Goal: Task Accomplishment & Management: Use online tool/utility

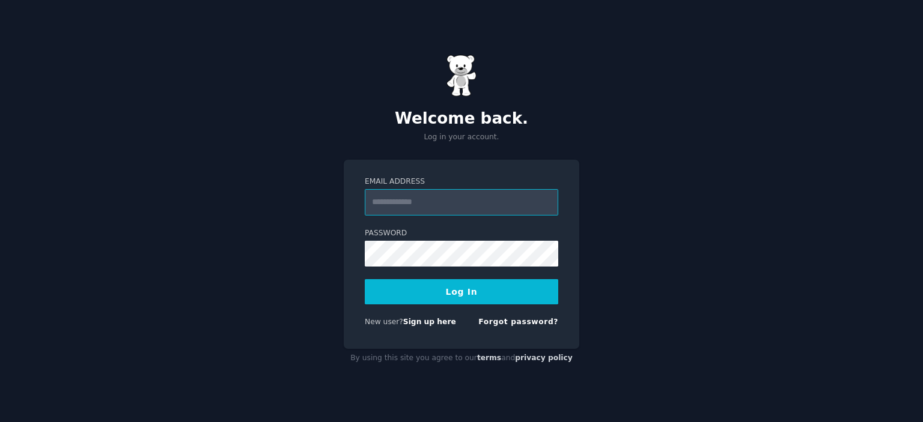
click at [463, 197] on input "Email Address" at bounding box center [462, 202] width 194 height 26
click at [394, 206] on input "Email Address" at bounding box center [462, 202] width 194 height 26
drag, startPoint x: 791, startPoint y: 307, endPoint x: 776, endPoint y: 307, distance: 15.0
click at [791, 307] on div "Welcome back. Log in your account. Email Address Password Log In New user? Sign…" at bounding box center [461, 211] width 923 height 422
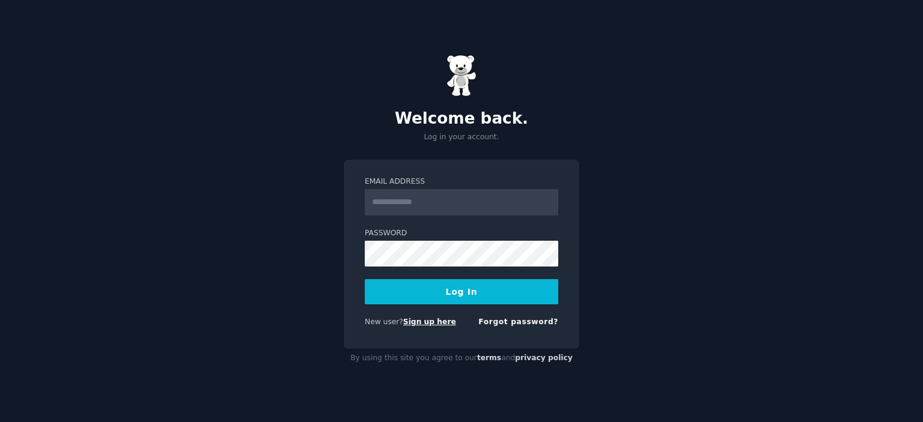
click at [424, 322] on link "Sign up here" at bounding box center [429, 322] width 53 height 8
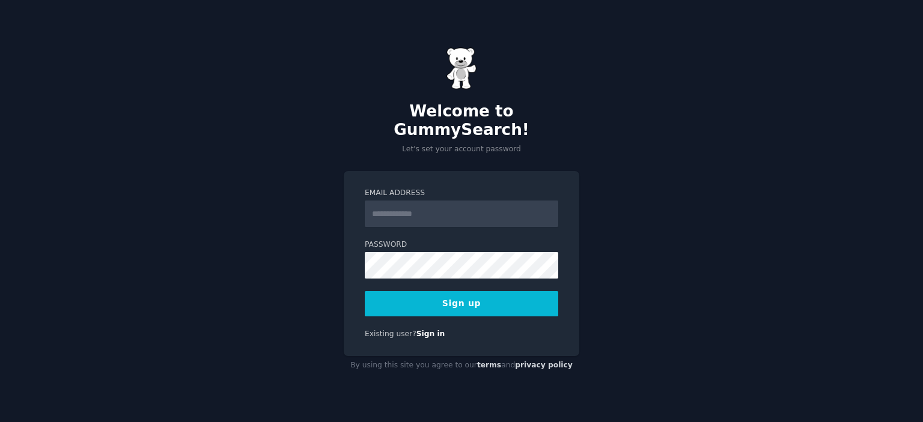
click at [427, 204] on input "Email Address" at bounding box center [462, 214] width 194 height 26
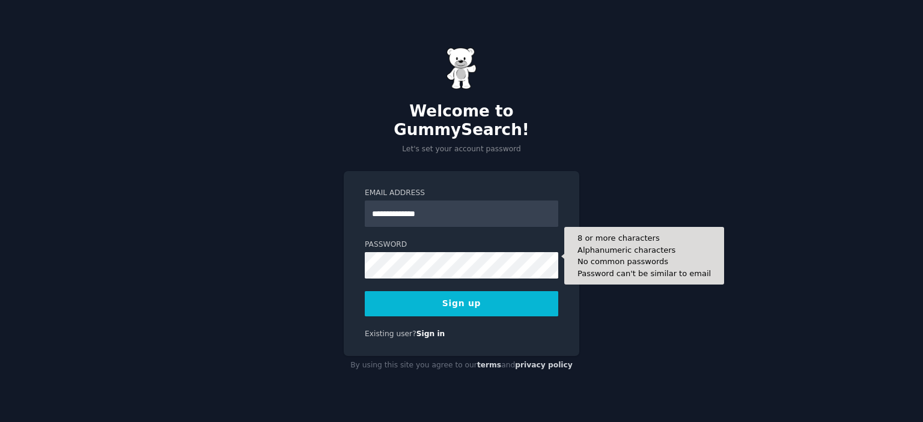
type input "**********"
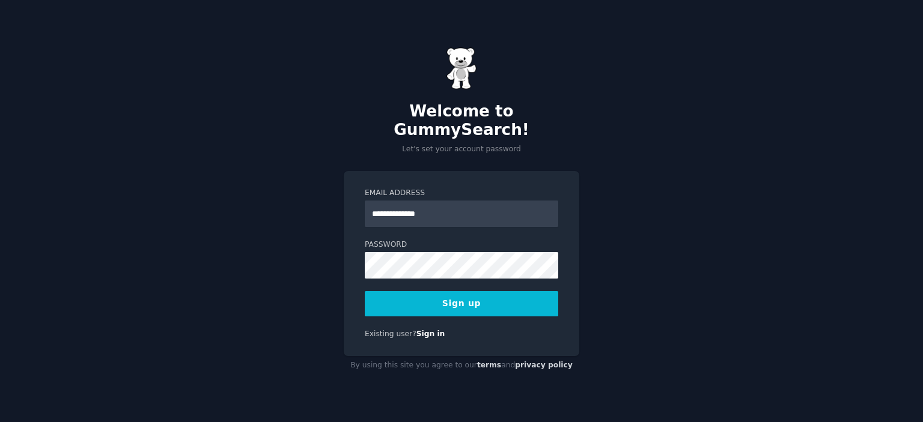
click at [437, 299] on button "Sign up" at bounding box center [462, 303] width 194 height 25
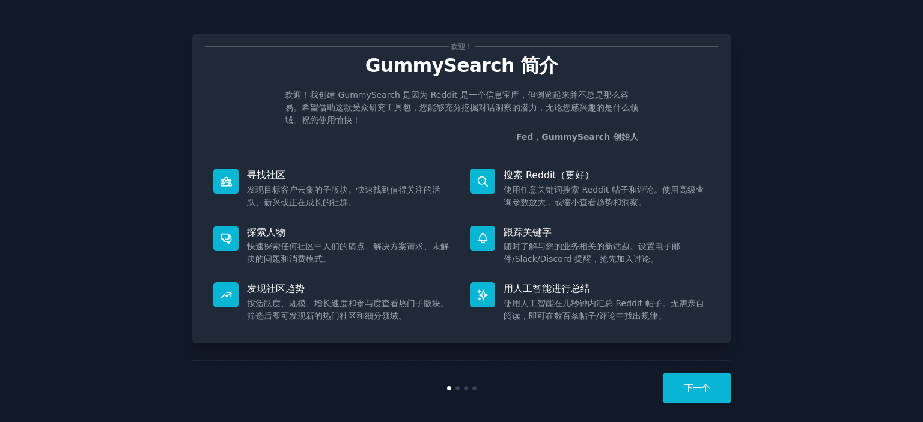
click at [690, 394] on button "下一个" at bounding box center [696, 388] width 67 height 29
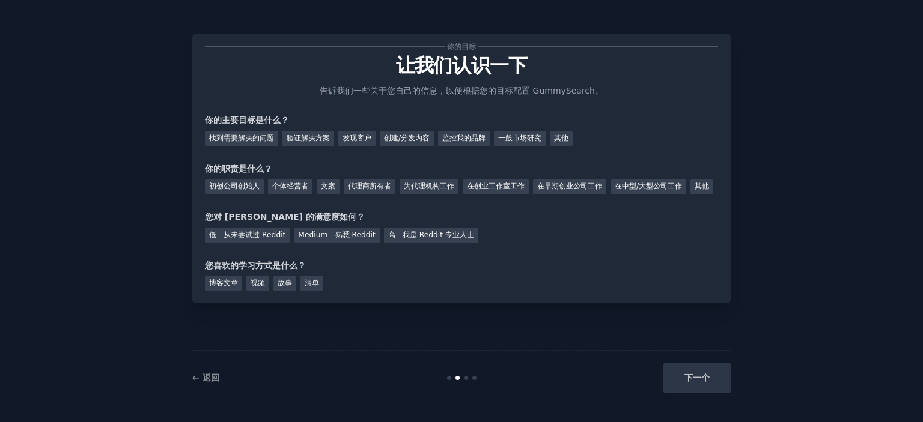
click at [692, 386] on div "下一个" at bounding box center [641, 378] width 180 height 29
click at [695, 386] on div "下一个" at bounding box center [641, 378] width 180 height 29
click at [692, 382] on div "下一个" at bounding box center [641, 378] width 180 height 29
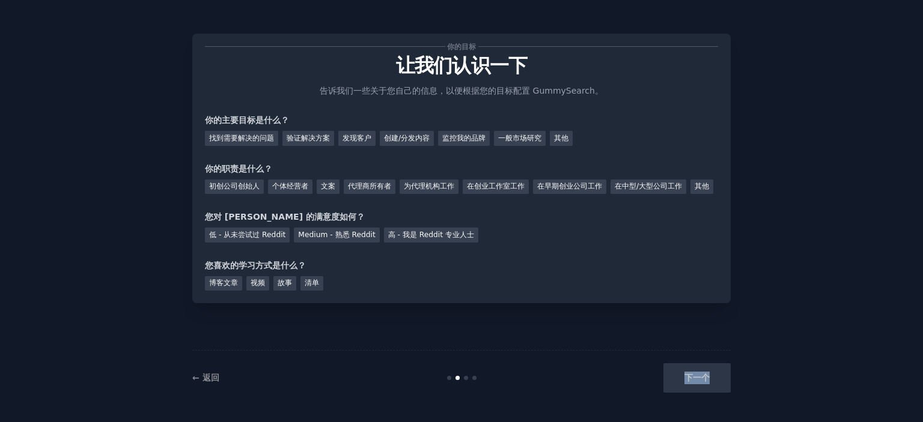
click at [692, 384] on div "下一个" at bounding box center [641, 378] width 180 height 29
click at [262, 143] on div "找到需要解决的问题" at bounding box center [241, 138] width 73 height 15
click at [287, 185] on font "个体经营者" at bounding box center [290, 186] width 36 height 8
click at [350, 239] on font "Medium - 熟悉 Reddit" at bounding box center [336, 235] width 77 height 8
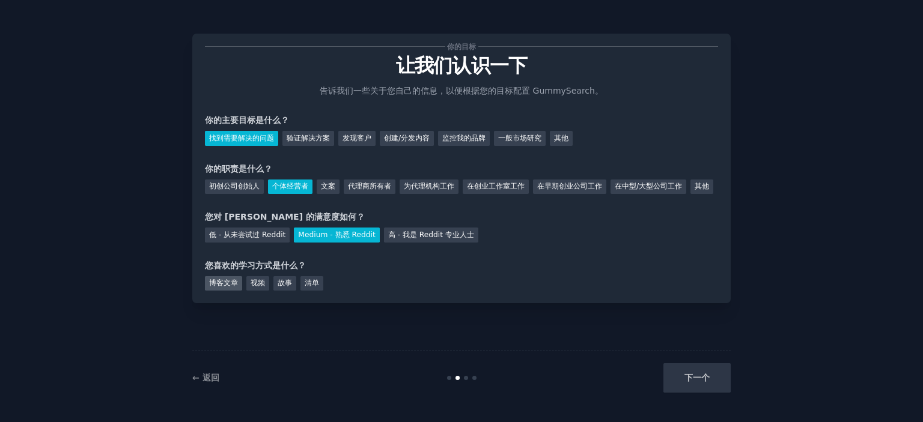
click at [234, 287] on font "博客文章" at bounding box center [223, 283] width 29 height 8
click at [696, 380] on font "下一个" at bounding box center [696, 378] width 25 height 10
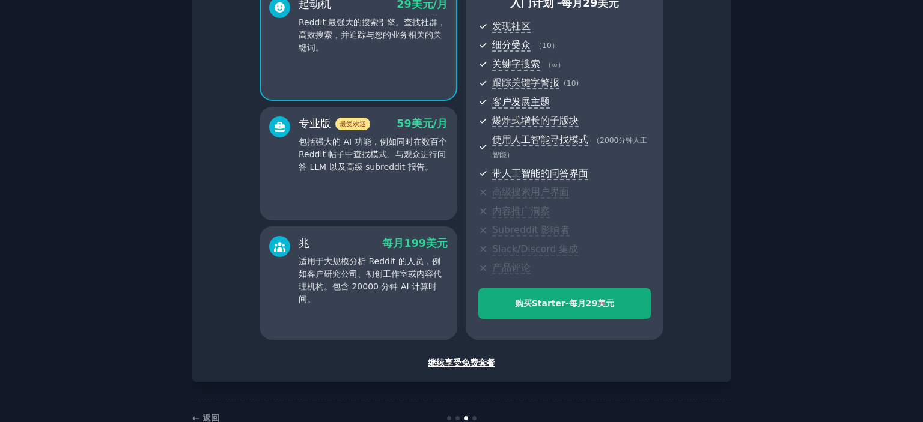
scroll to position [151, 0]
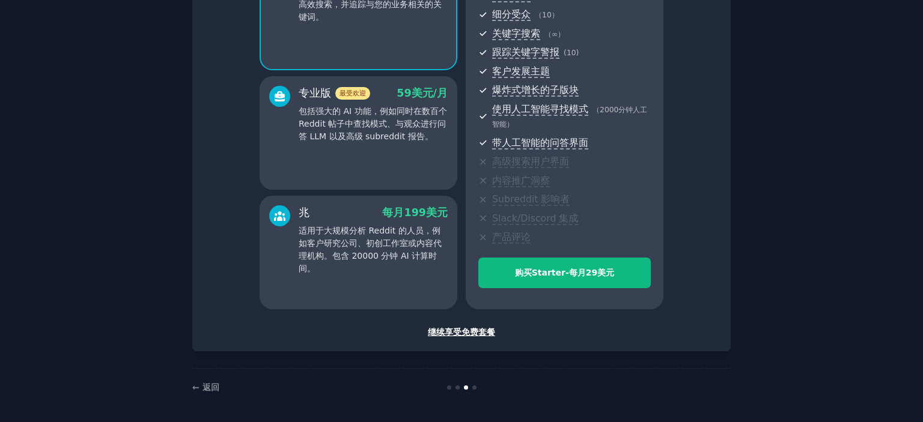
click at [461, 332] on font "继续享受免费套餐" at bounding box center [461, 333] width 67 height 10
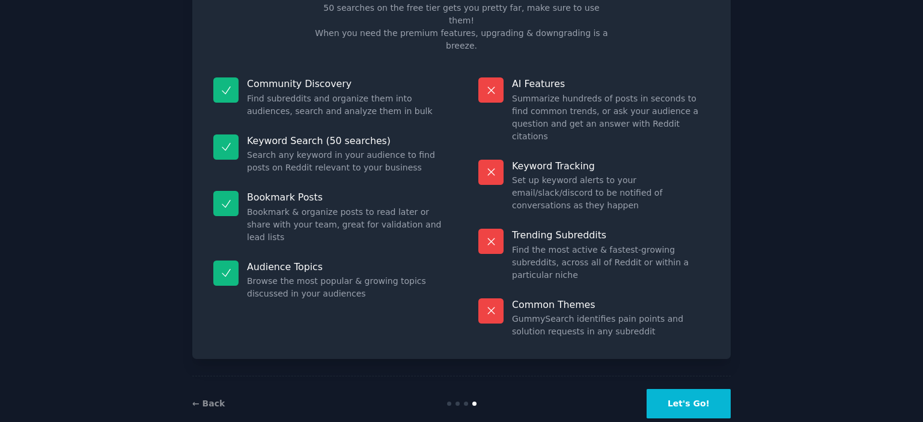
scroll to position [32, 0]
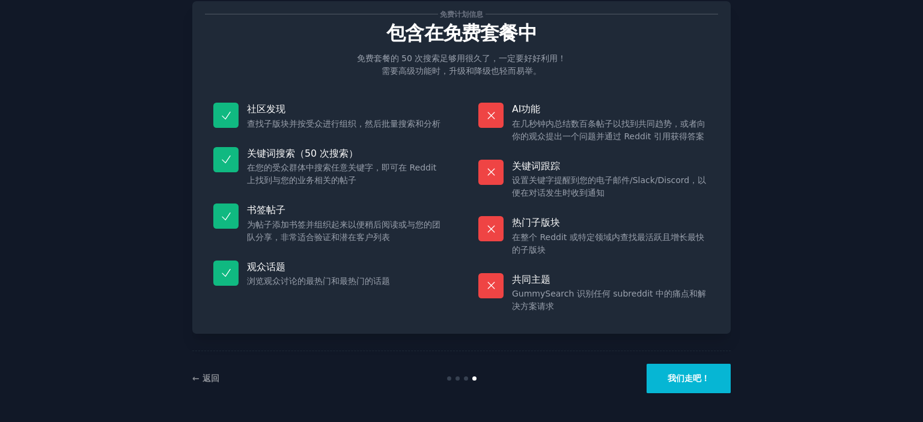
click at [690, 372] on button "我们走吧！" at bounding box center [689, 378] width 84 height 29
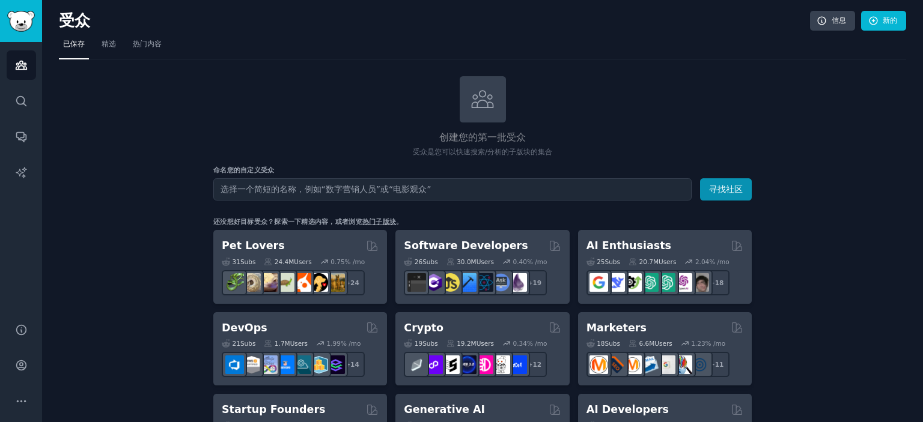
click at [320, 189] on input "text" at bounding box center [452, 189] width 478 height 22
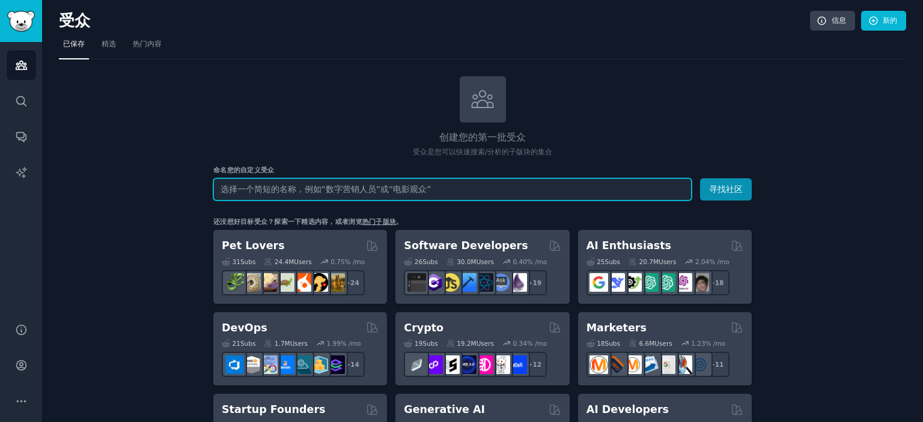
click at [298, 189] on input "text" at bounding box center [452, 189] width 478 height 22
paste input "r/ChatGPT/"
type input "r/ChatGPT/"
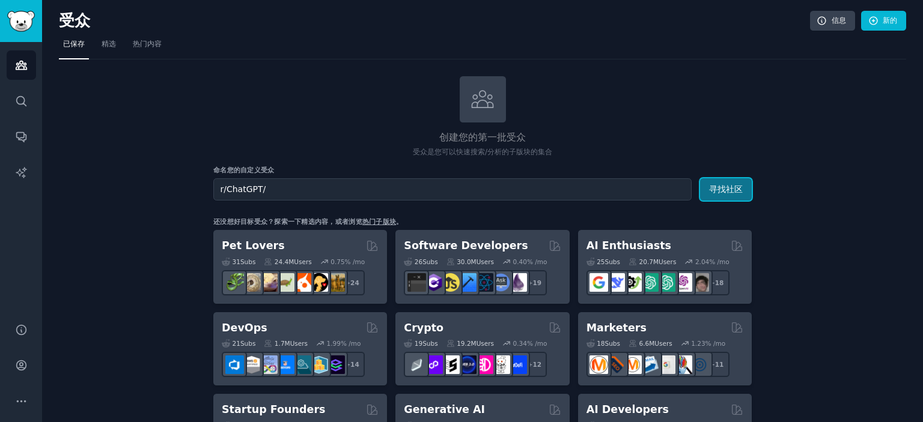
click at [714, 180] on button "寻找社区" at bounding box center [726, 189] width 52 height 22
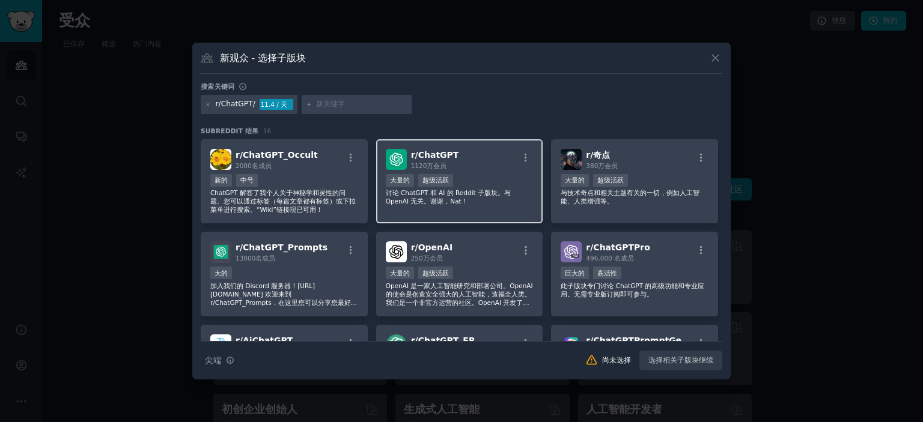
click at [479, 172] on div "r/ ChatGPT 1120万 会员 1,000,000+ 名会员 大量的 超级活跃 讨论 ChatGPT 和 AI 的 Reddit 子版块。与 Open…" at bounding box center [459, 181] width 167 height 85
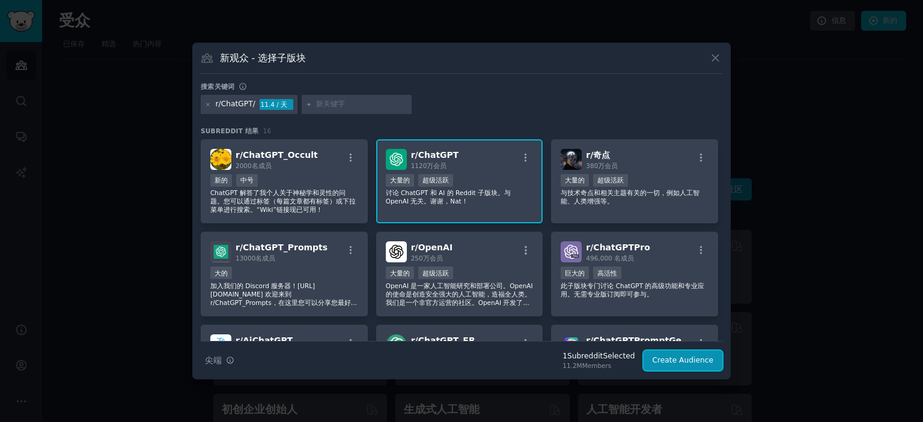
click at [668, 359] on button "Create Audience" at bounding box center [683, 361] width 79 height 20
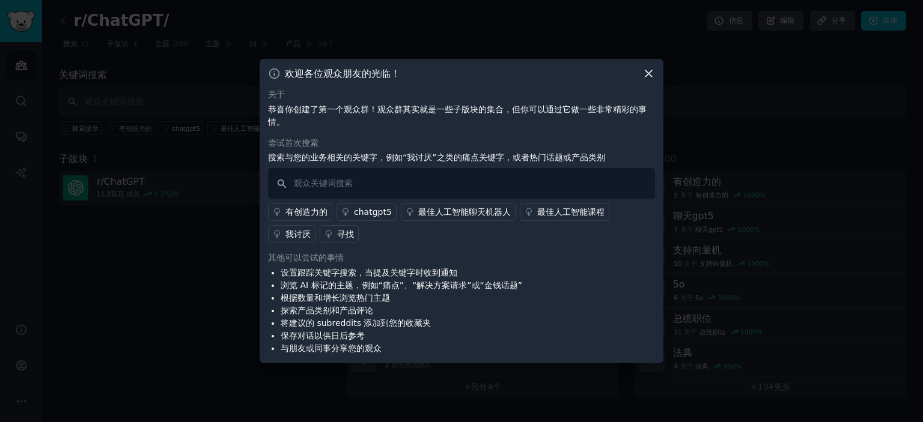
click at [650, 79] on icon at bounding box center [648, 73] width 13 height 13
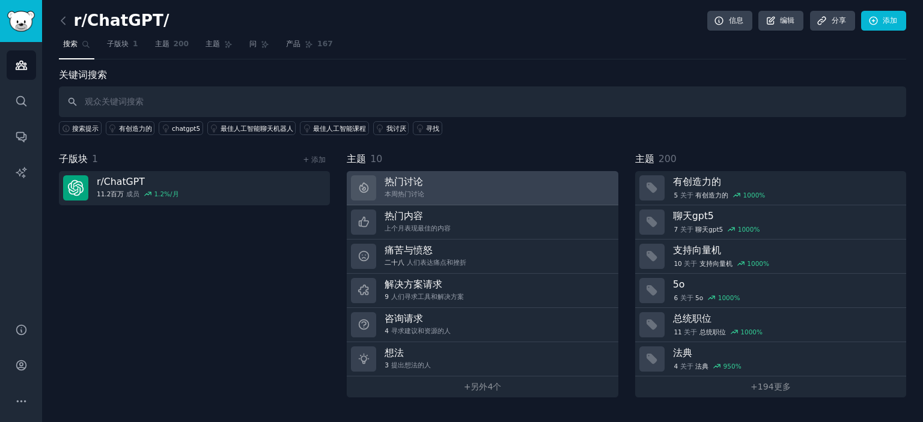
click at [499, 192] on link "热门讨论 本周热门讨论" at bounding box center [482, 188] width 271 height 34
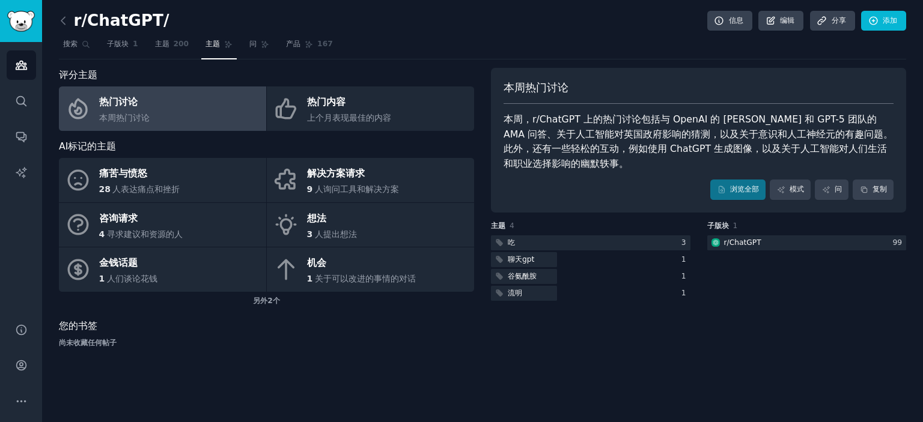
click at [721, 329] on div "本周热门讨论 本周，r/ChatGPT 上的热门讨论包括与 OpenAI 的 Sam Altman 和 GPT-5 团队的 AMA 问答、关于人工智能对英国政…" at bounding box center [698, 213] width 415 height 290
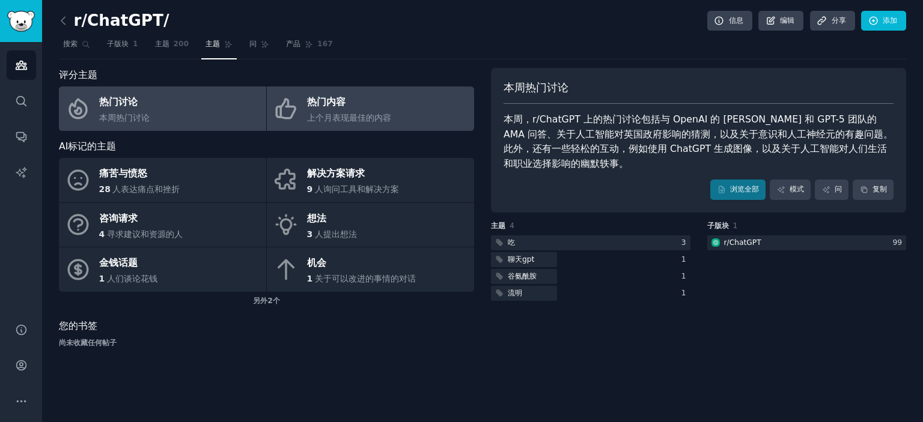
click at [335, 123] on div "上个月表现最佳的内容" at bounding box center [349, 118] width 84 height 13
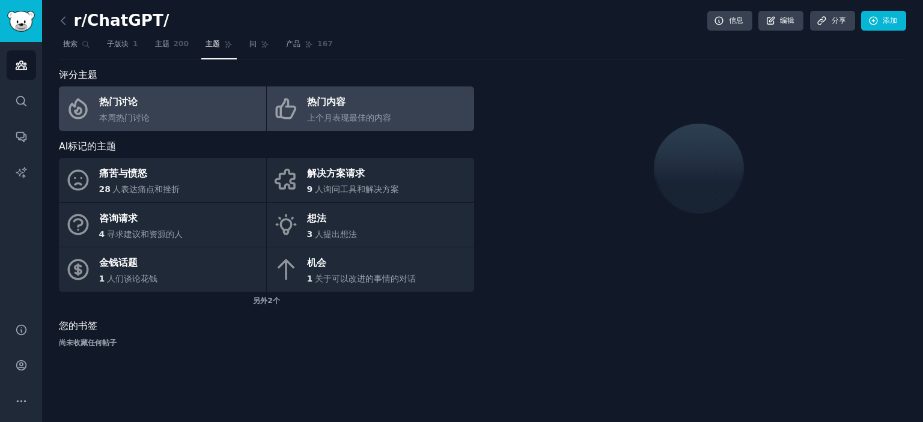
click at [194, 112] on link "热门讨论 本周热门讨论" at bounding box center [162, 109] width 207 height 44
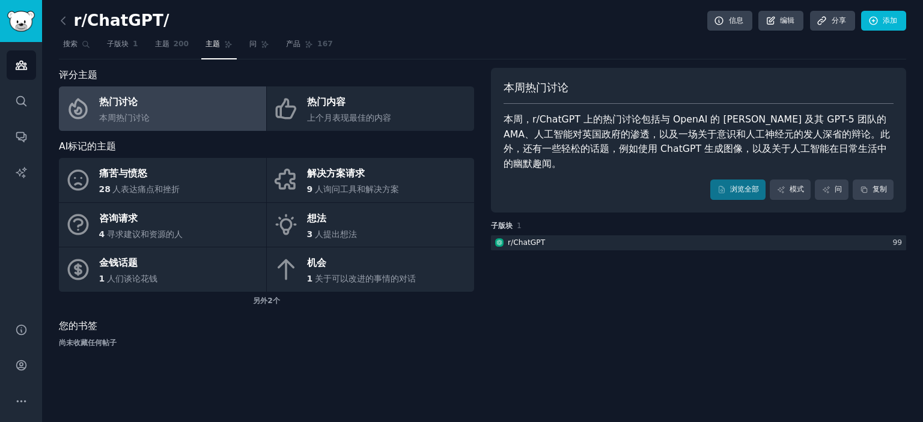
click at [686, 314] on div "本周热门讨论 本周，r/ChatGPT 上的热门讨论包括与 OpenAI 的 Sam Altman 及其 GPT-5 团队的 AMA、人工智能对英国政府的渗透…" at bounding box center [698, 213] width 415 height 290
click at [60, 38] on link "搜索" at bounding box center [76, 47] width 35 height 25
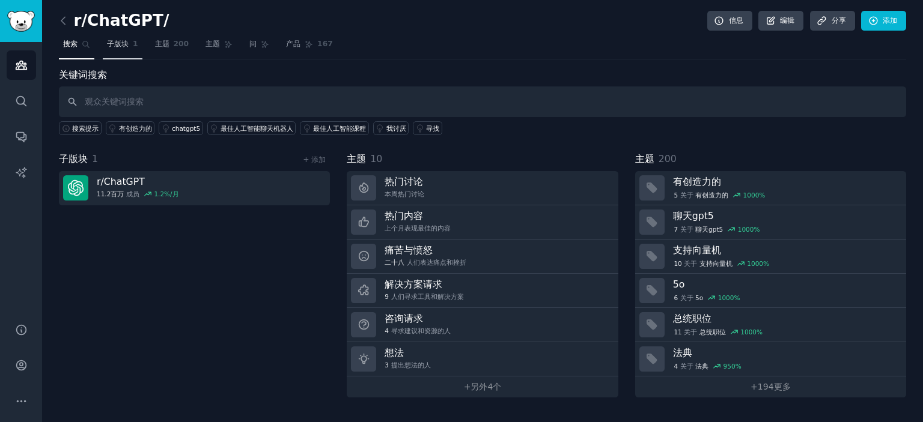
click at [125, 47] on font "子版块" at bounding box center [118, 44] width 22 height 8
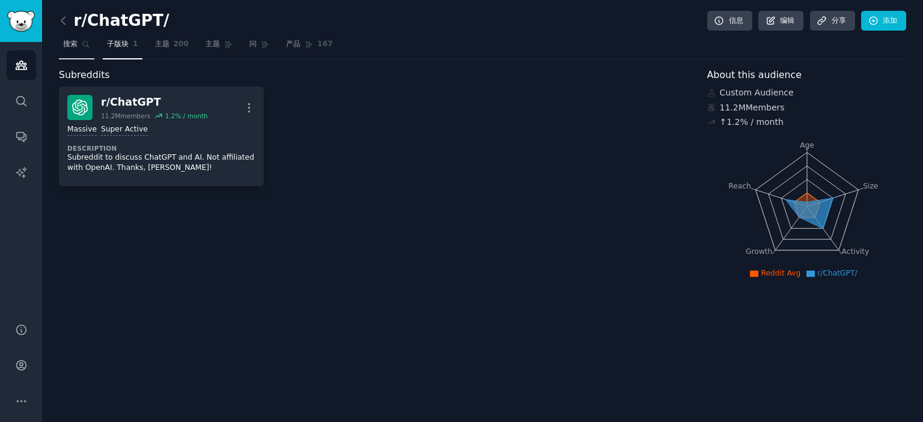
click at [83, 47] on icon at bounding box center [86, 44] width 8 height 8
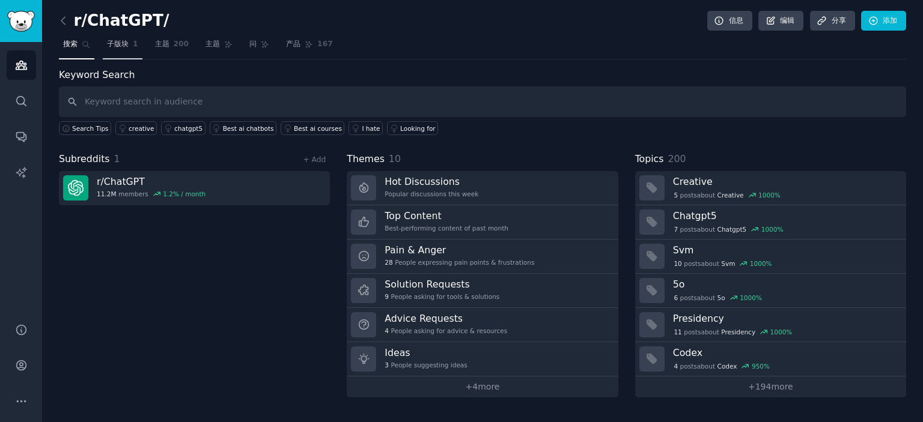
click at [106, 51] on link "子版块 1" at bounding box center [123, 47] width 40 height 25
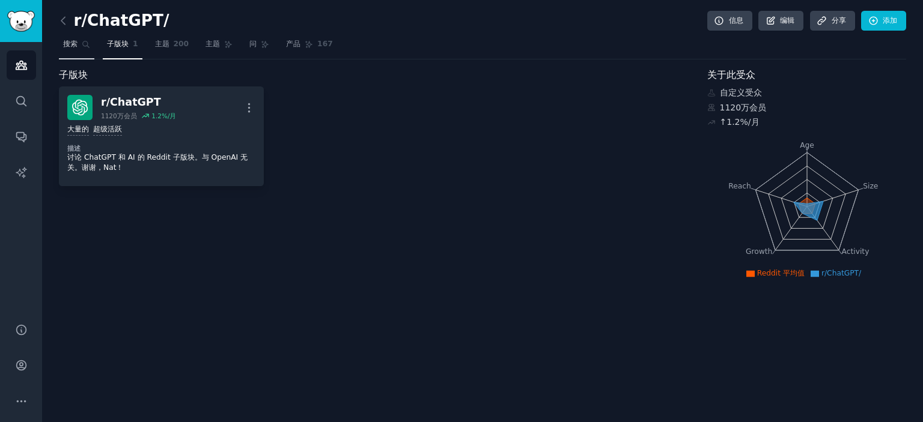
click at [77, 46] on font "搜索" at bounding box center [70, 44] width 14 height 8
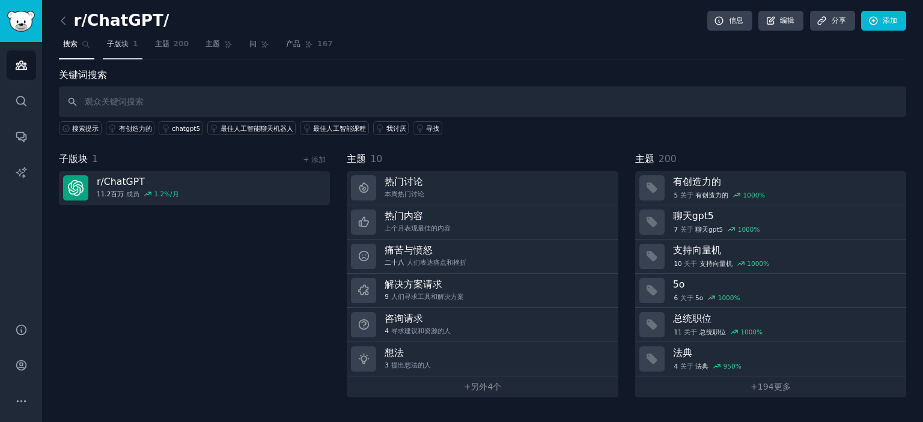
click at [113, 48] on font "子版块" at bounding box center [118, 44] width 22 height 8
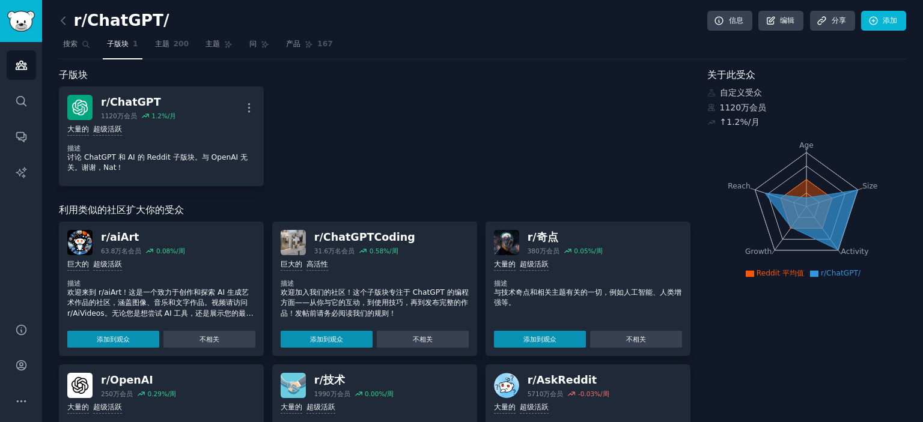
click at [713, 274] on ul "Reddit 平均值 r/ChatGPT/" at bounding box center [806, 274] width 192 height 11
click at [175, 46] on font "200" at bounding box center [182, 44] width 16 height 8
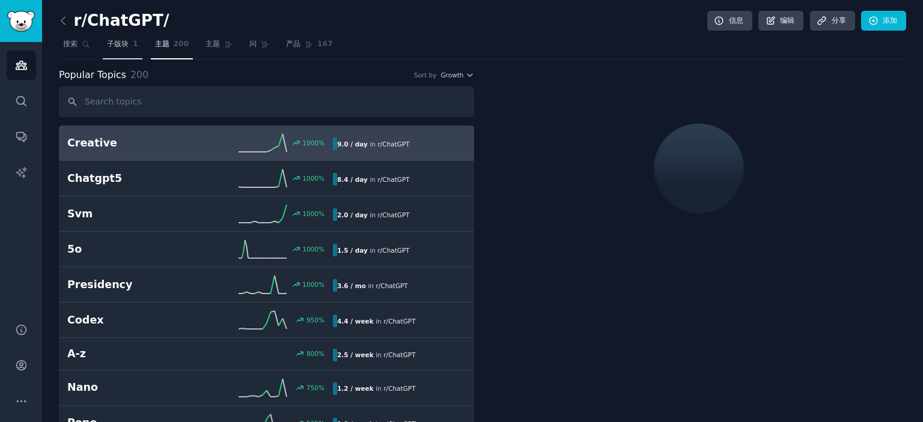
click at [124, 55] on link "子版块 1" at bounding box center [123, 47] width 40 height 25
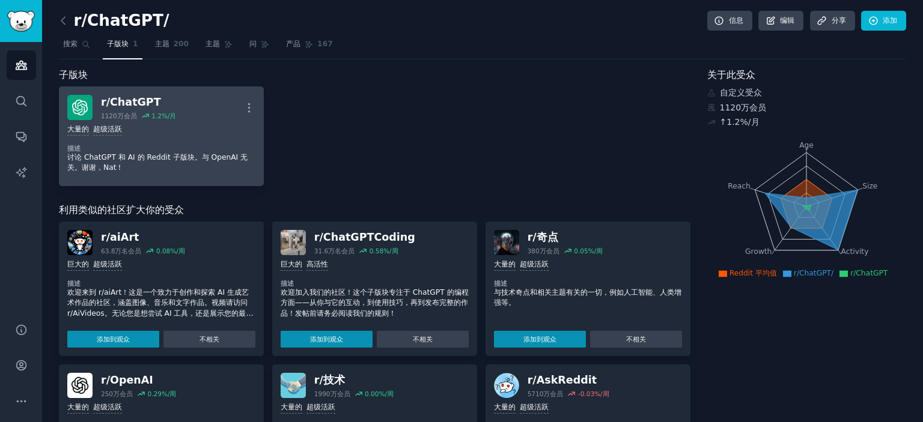
click at [147, 134] on div "大量的 超级活跃" at bounding box center [161, 129] width 188 height 11
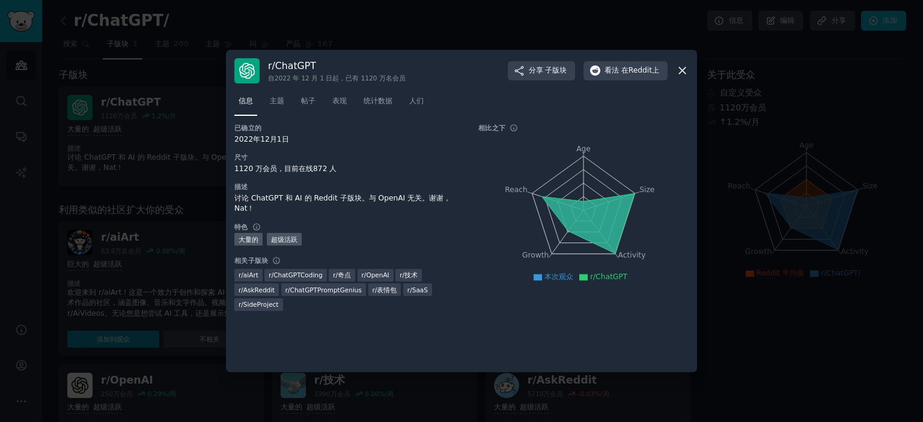
click at [686, 69] on icon at bounding box center [682, 70] width 13 height 13
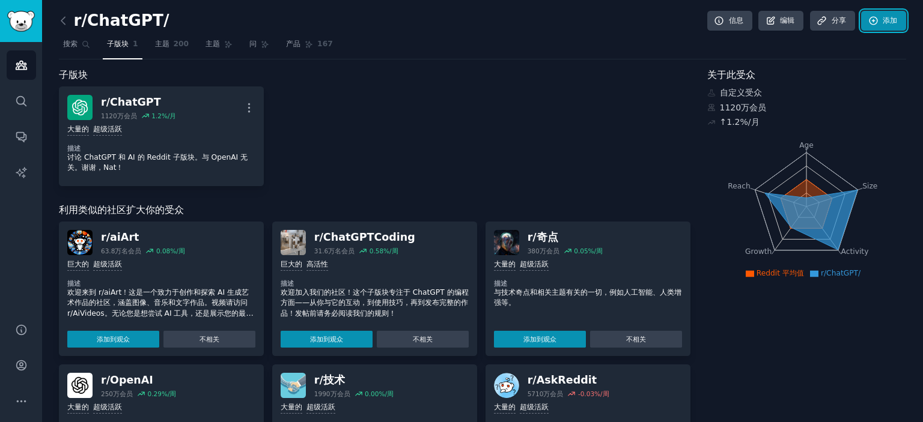
click at [878, 21] on link "添加" at bounding box center [883, 21] width 45 height 20
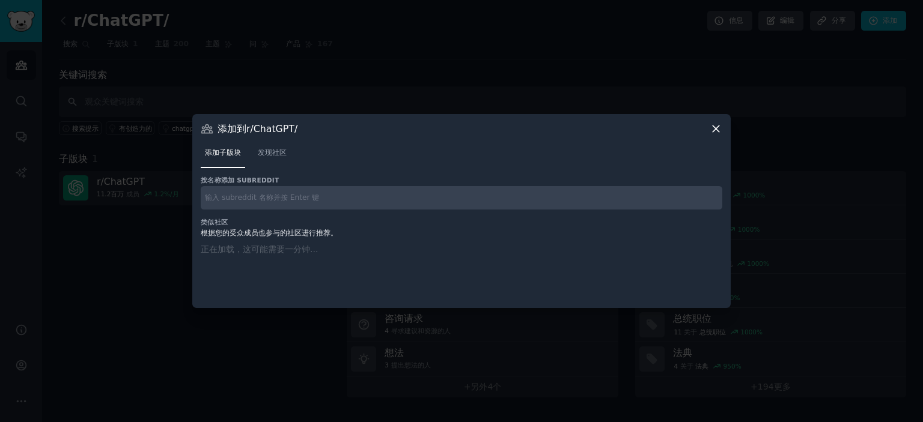
click at [296, 193] on input "text" at bounding box center [462, 197] width 522 height 23
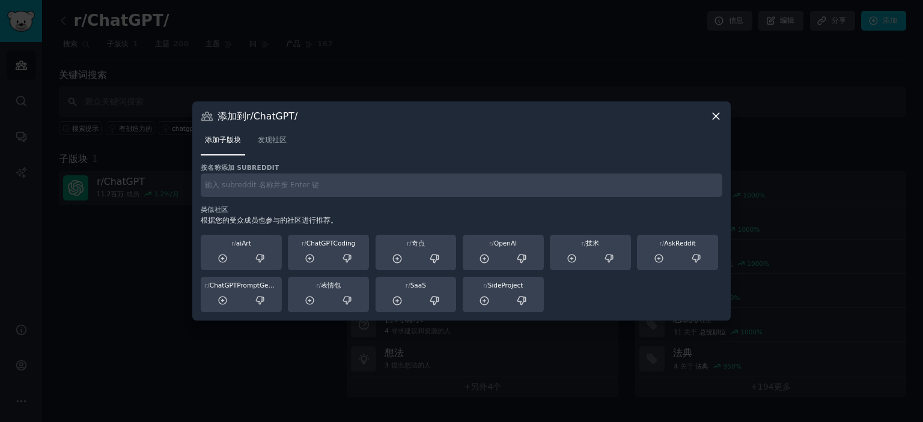
paste input "r/ChatGPT/"
type input "r/ChatGPT/"
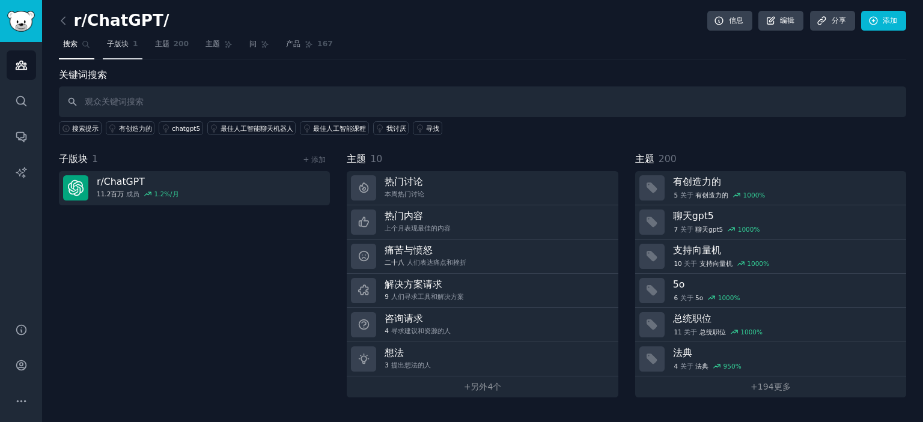
click at [127, 49] on span "子版块" at bounding box center [118, 44] width 22 height 11
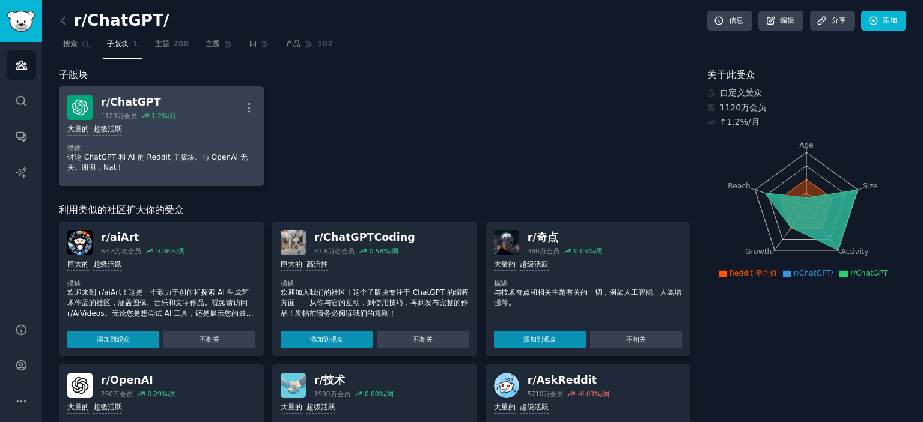
click at [213, 145] on dt "描述" at bounding box center [161, 148] width 188 height 8
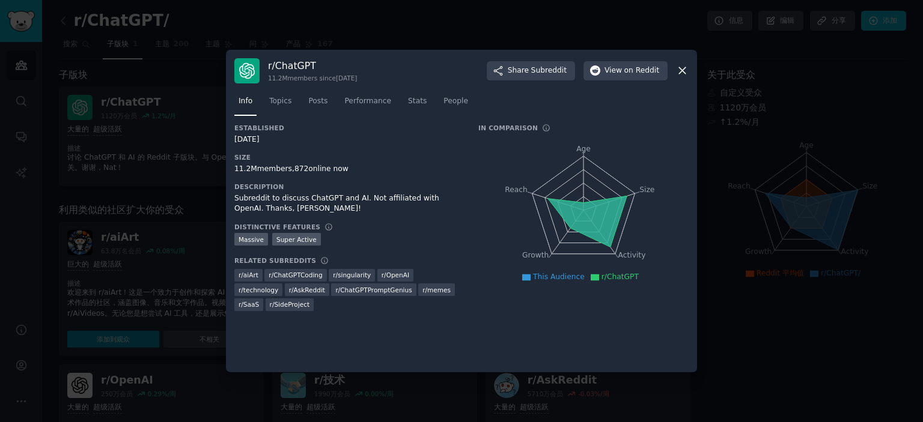
click at [681, 66] on icon at bounding box center [682, 70] width 13 height 13
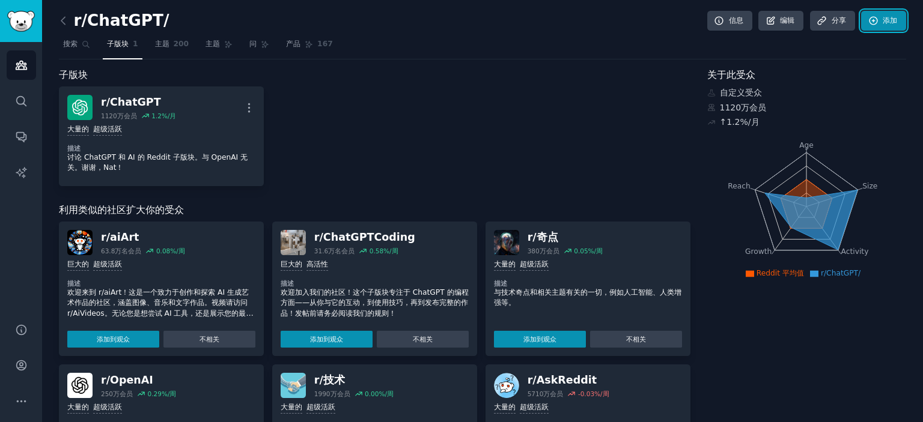
click at [887, 19] on font "添加" at bounding box center [890, 20] width 14 height 8
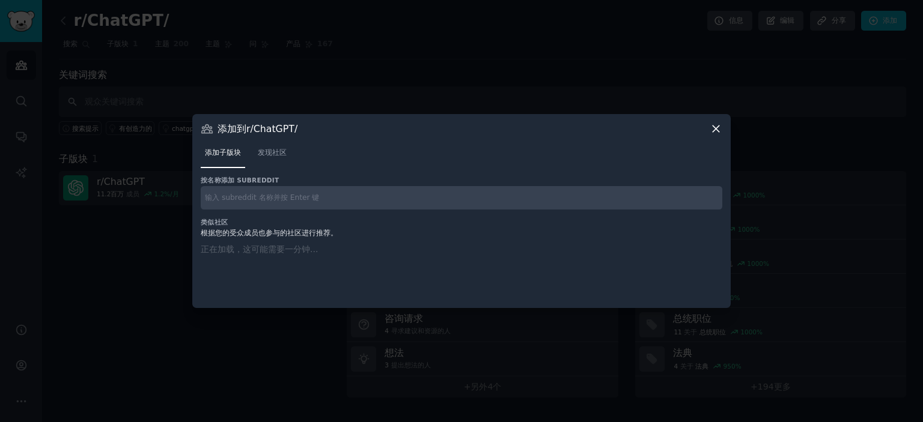
click at [286, 192] on input "text" at bounding box center [462, 197] width 522 height 23
paste input "r/ChatGPT/"
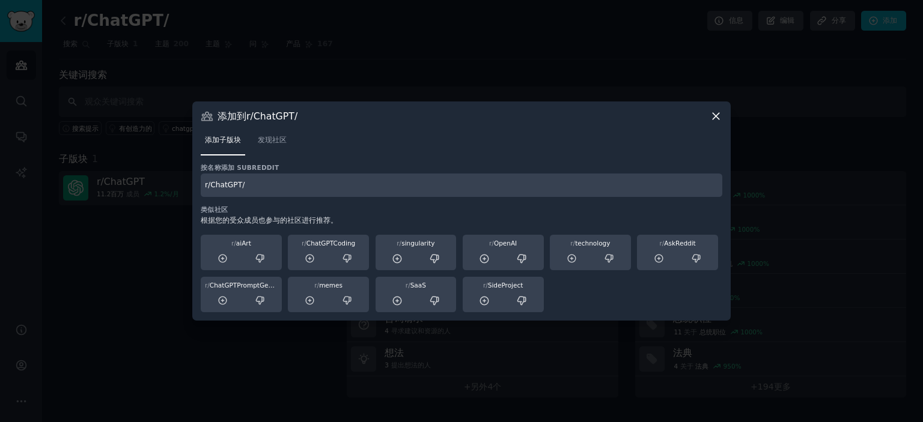
type input "r/ChatGPT/"
drag, startPoint x: 288, startPoint y: 213, endPoint x: 293, endPoint y: 207, distance: 8.1
click at [293, 209] on h3 "类似社区" at bounding box center [462, 210] width 522 height 8
click at [316, 187] on input "r/ChatGPT/" at bounding box center [462, 185] width 522 height 23
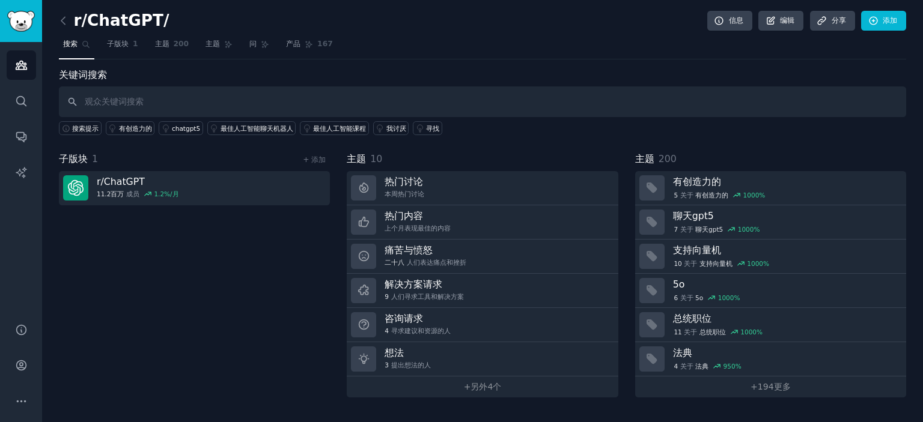
click at [790, 124] on div "搜索提示 有创造力的 chatgpt5 最佳人工智能聊天机器人 最佳人工智能课程 我讨厌 寻找" at bounding box center [482, 126] width 847 height 18
click at [125, 38] on link "子版块 1" at bounding box center [123, 47] width 40 height 25
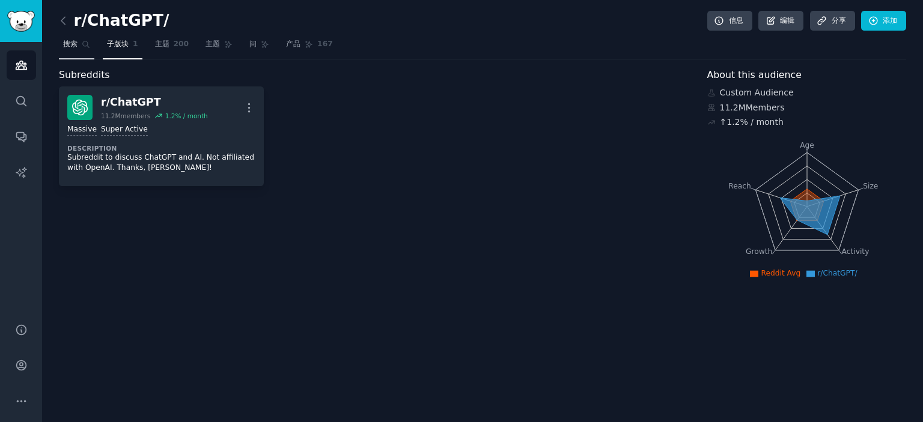
click at [76, 48] on span "搜索" at bounding box center [70, 44] width 14 height 11
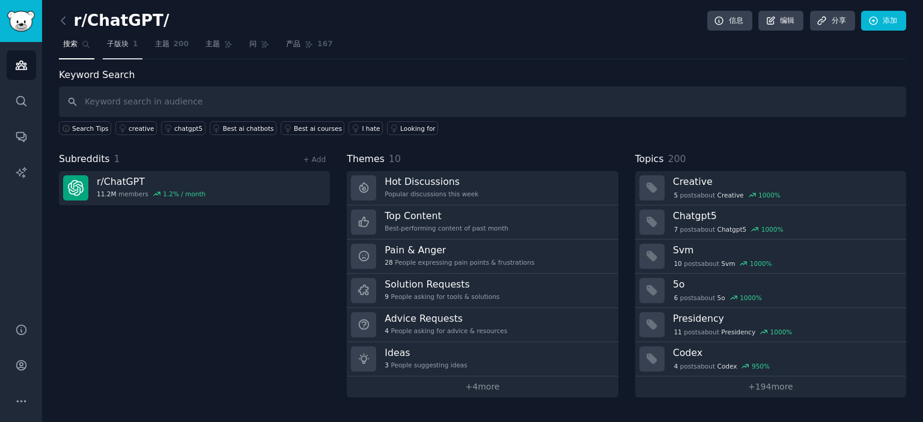
click at [115, 44] on font "子版块" at bounding box center [118, 44] width 22 height 8
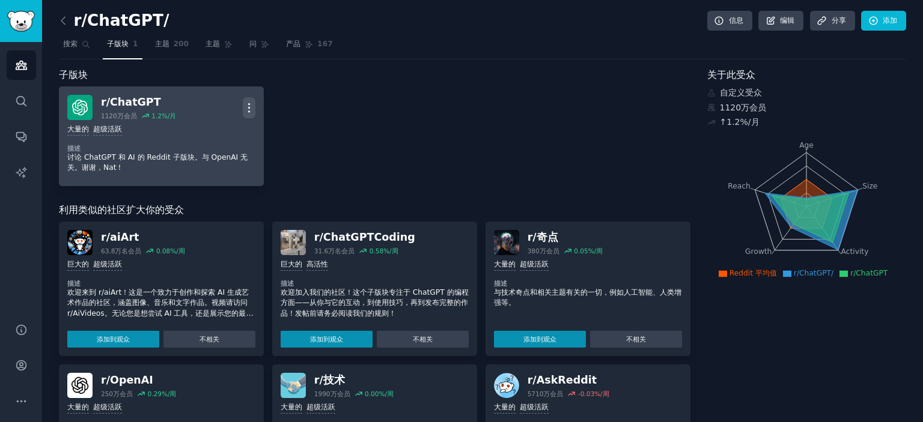
click at [254, 107] on icon "button" at bounding box center [249, 108] width 13 height 13
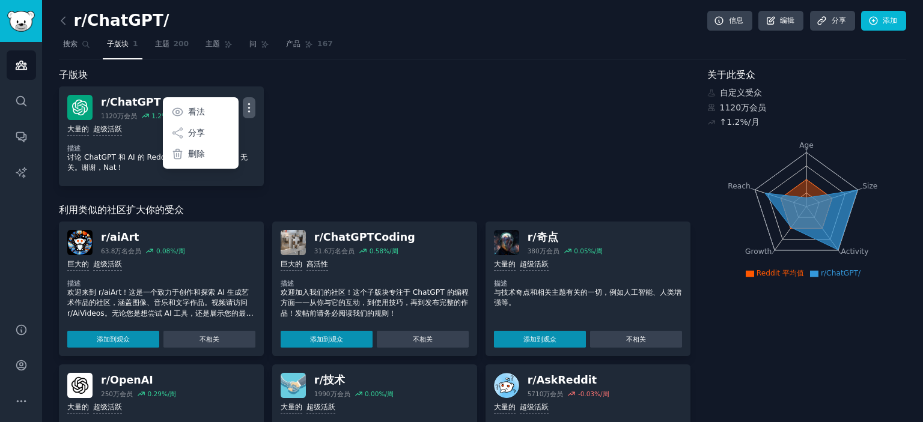
click at [281, 127] on div "r/ ChatGPT 1120万 会员 1.2 %/月 更多的 看法 分享 删除 大量的 超级活跃 描述 讨论 ChatGPT 和 AI 的 Reddit 子…" at bounding box center [375, 137] width 632 height 100
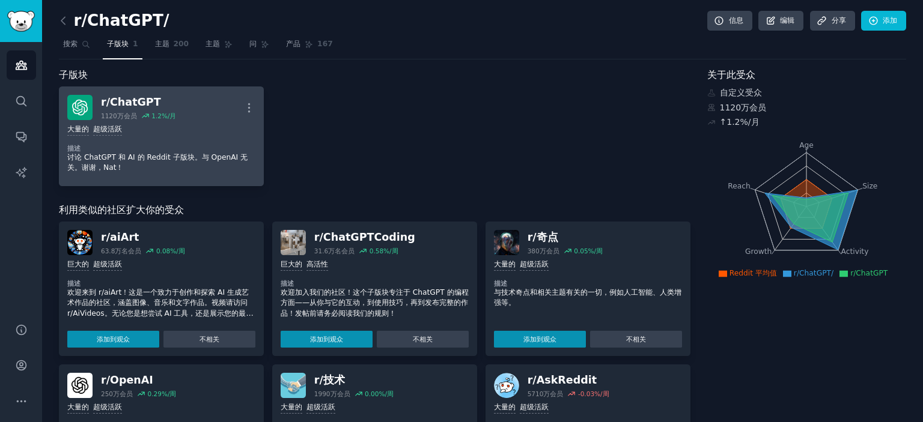
click at [174, 129] on div "大量的 超级活跃" at bounding box center [161, 129] width 188 height 11
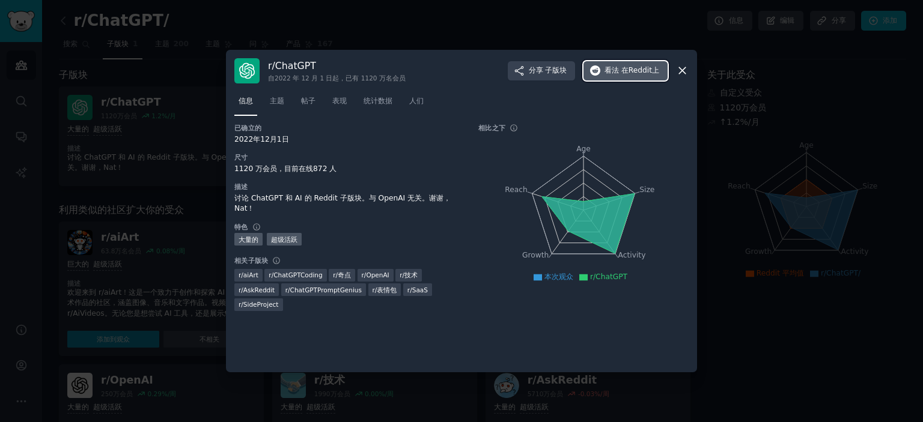
click at [621, 68] on font "在Reddit上" at bounding box center [640, 70] width 38 height 8
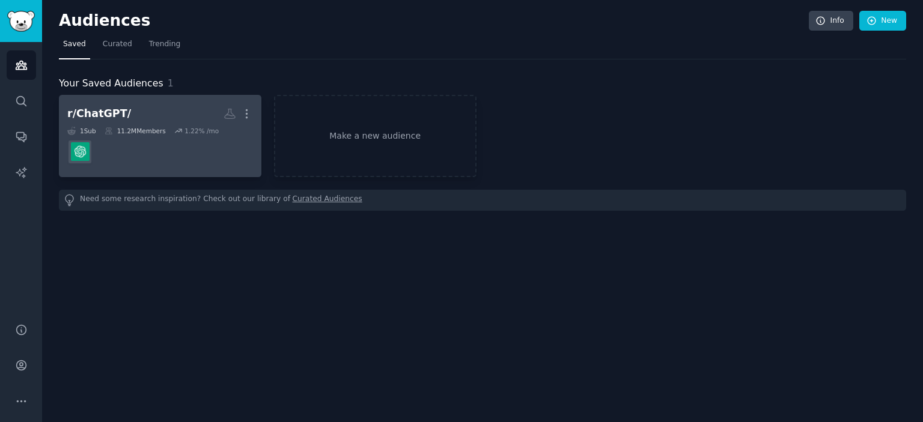
click at [189, 155] on dd at bounding box center [160, 152] width 186 height 34
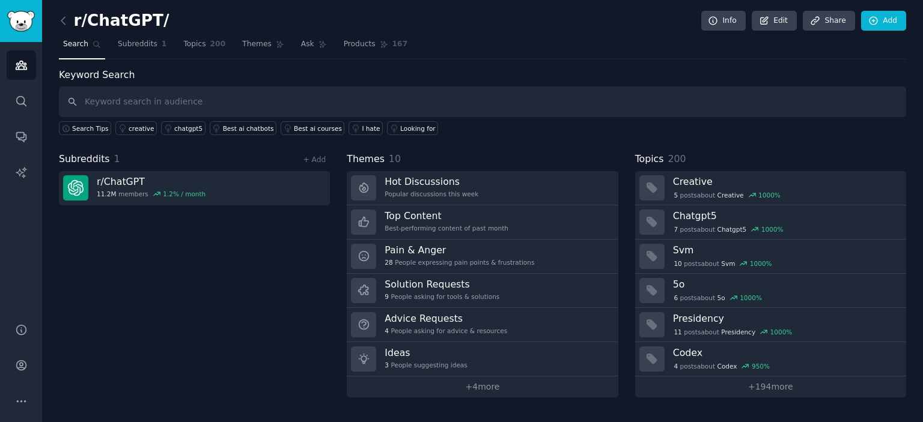
click at [219, 100] on input "text" at bounding box center [482, 102] width 847 height 31
click at [67, 19] on icon at bounding box center [63, 20] width 13 height 13
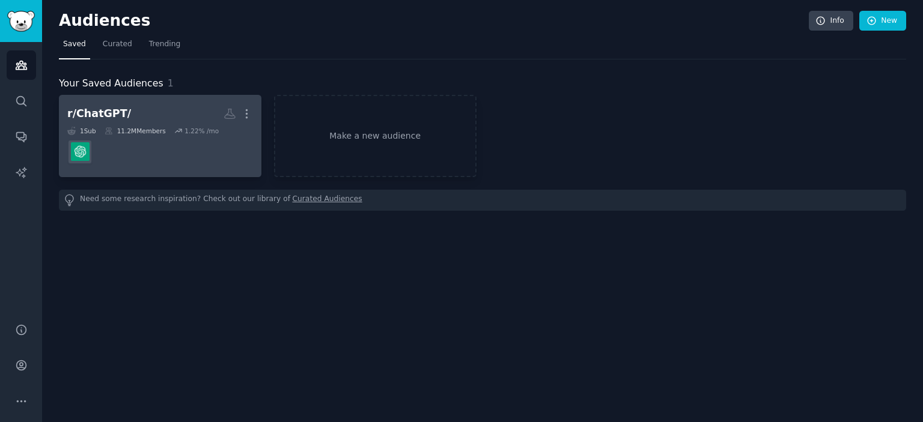
click at [177, 152] on dd at bounding box center [160, 152] width 186 height 34
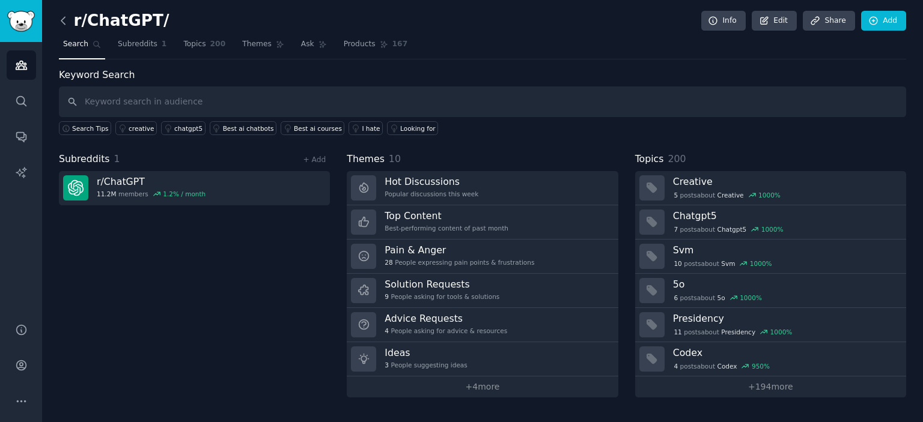
click at [66, 26] on icon at bounding box center [63, 20] width 13 height 13
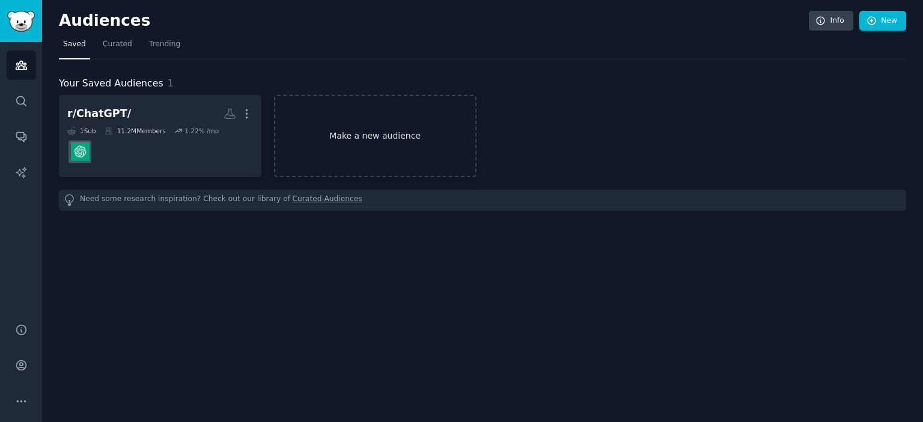
click at [364, 137] on link "Make a new audience" at bounding box center [375, 136] width 203 height 82
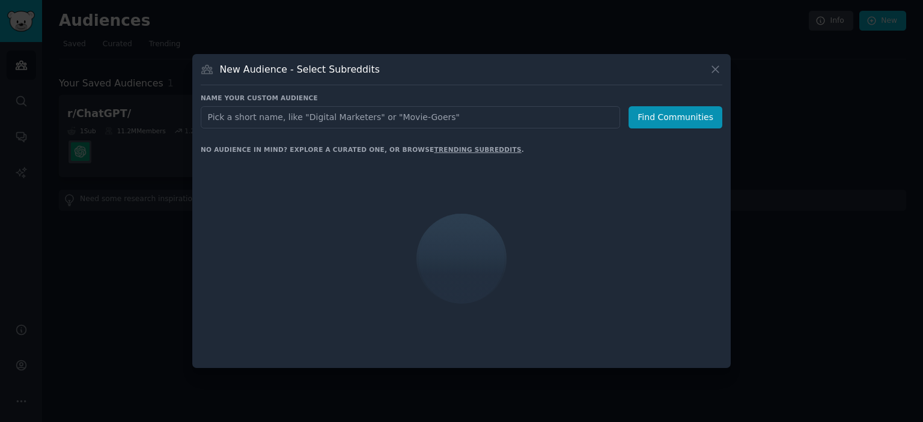
click at [362, 125] on input "text" at bounding box center [410, 117] width 419 height 22
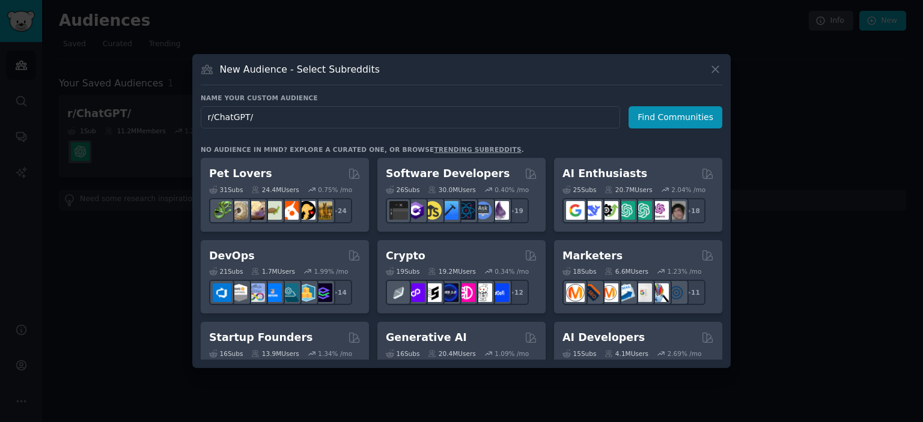
click at [353, 112] on input "r/ChatGPT/" at bounding box center [410, 117] width 419 height 22
type input "r/ChatGPT/"
click at [677, 122] on button "Find Communities" at bounding box center [676, 117] width 94 height 22
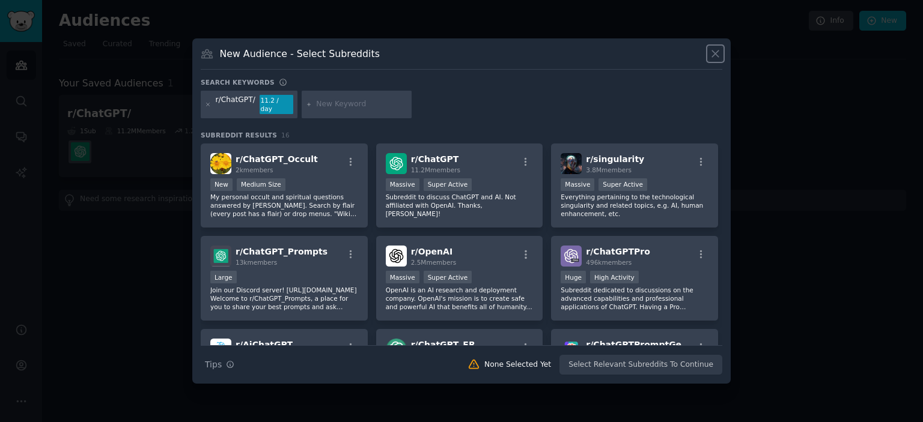
click at [712, 60] on icon at bounding box center [715, 53] width 13 height 13
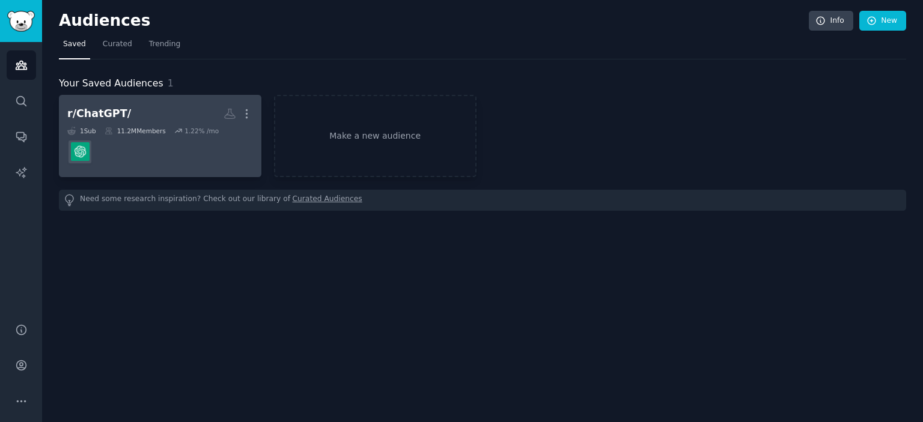
click at [175, 144] on dd at bounding box center [160, 152] width 186 height 34
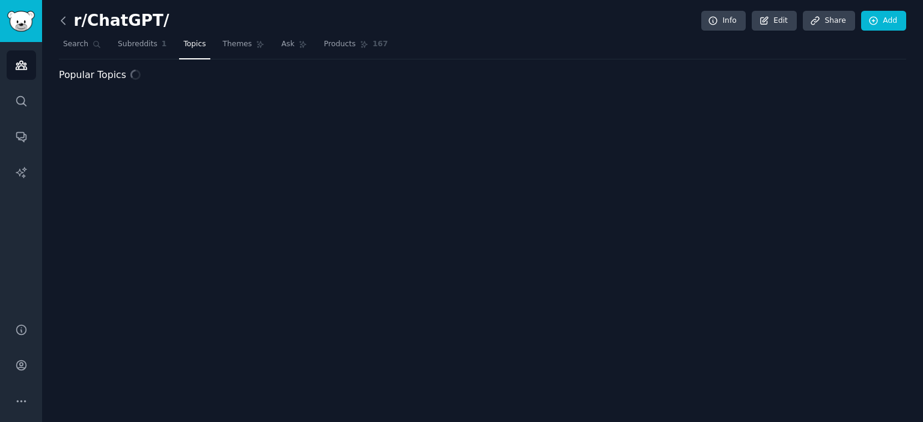
click at [58, 21] on div "r/ChatGPT/ Info Edit Share Add Search Subreddits 1 Topics Themes Ask Products 1…" at bounding box center [482, 211] width 881 height 422
click at [62, 22] on icon at bounding box center [63, 20] width 4 height 7
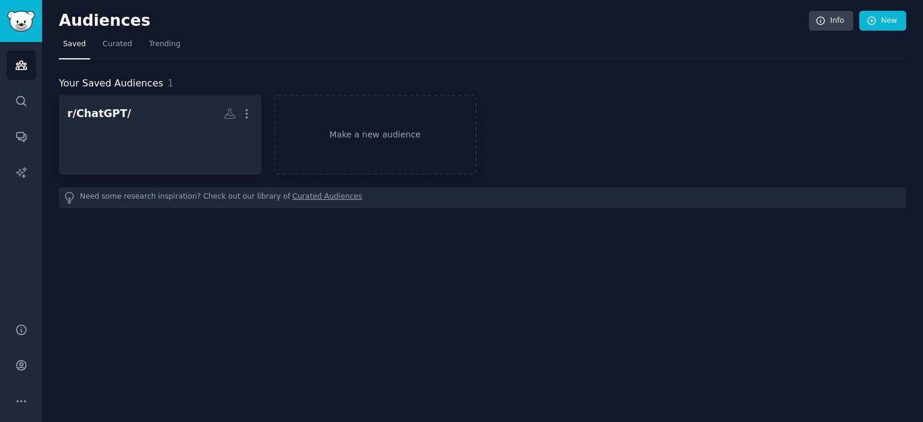
click at [133, 47] on nav "Saved Curated Trending" at bounding box center [482, 47] width 847 height 25
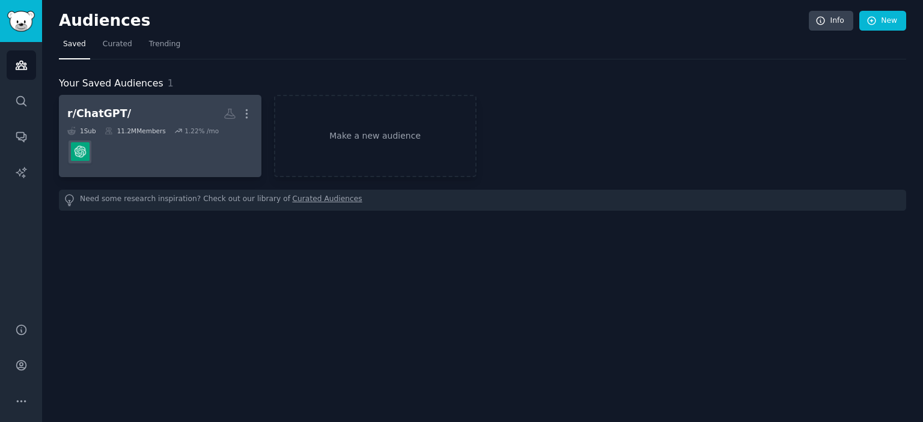
click at [175, 123] on h2 "r/ChatGPT/ More" at bounding box center [160, 113] width 186 height 21
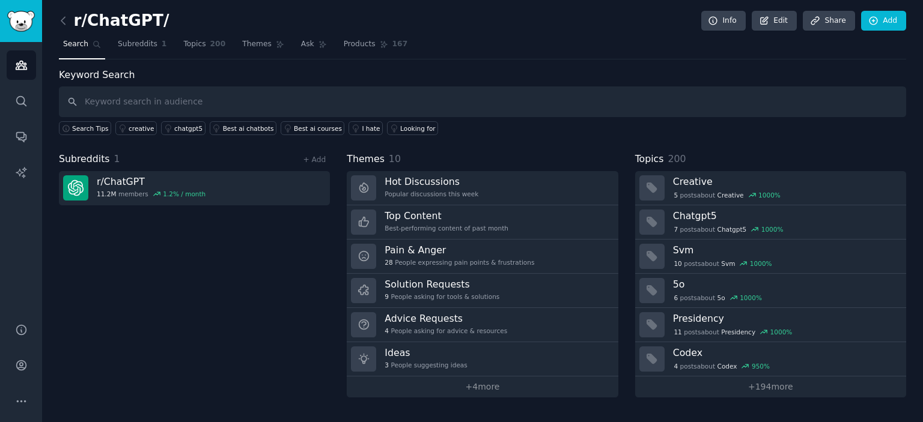
click at [754, 127] on div "Search Tips creative chatgpt5 Best ai chatbots Best ai courses I hate Looking f…" at bounding box center [482, 126] width 847 height 18
click at [849, 125] on div "Search Tips creative chatgpt5 Best ai chatbots Best ai courses I hate Looking f…" at bounding box center [482, 126] width 847 height 18
click at [904, 103] on input "text" at bounding box center [482, 102] width 847 height 31
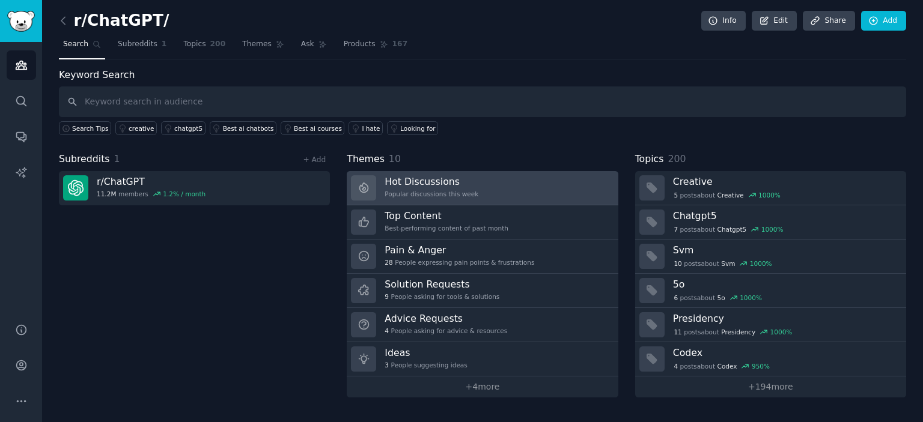
click at [451, 195] on div "Popular discussions this week" at bounding box center [432, 194] width 94 height 8
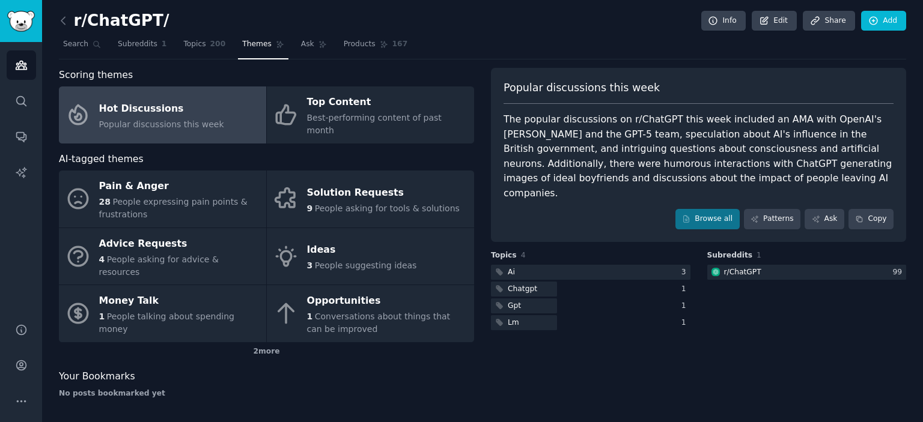
click at [717, 349] on div "Popular discussions this week The popular discussions on r/ChatGPT this week in…" at bounding box center [698, 238] width 415 height 340
click at [706, 209] on link "Browse all" at bounding box center [707, 219] width 64 height 20
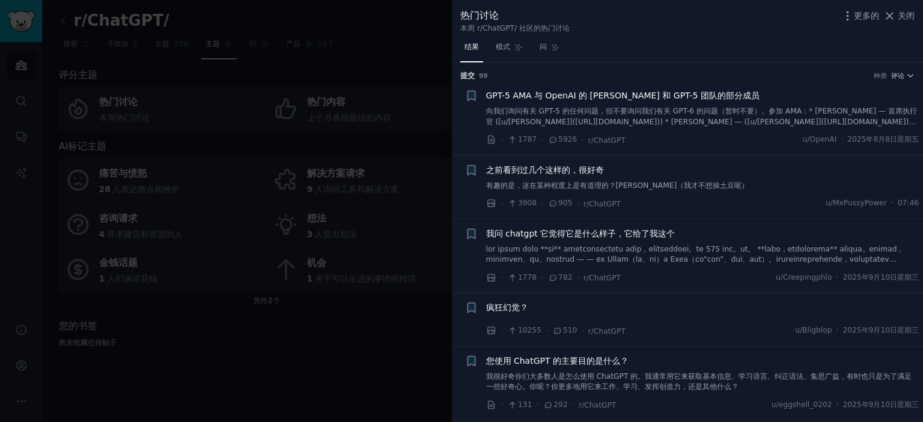
click at [609, 9] on div "热门讨论 本周 r/ChatGPT/ 社区的热门讨论 更多的 关闭" at bounding box center [687, 20] width 454 height 25
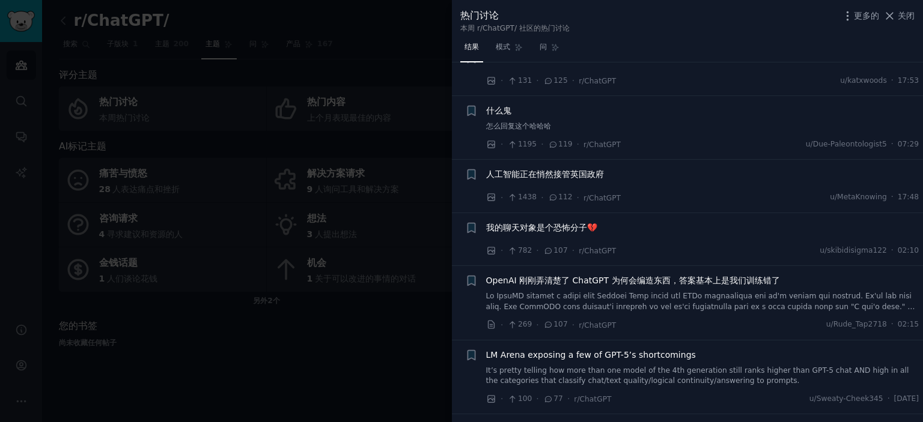
scroll to position [1082, 0]
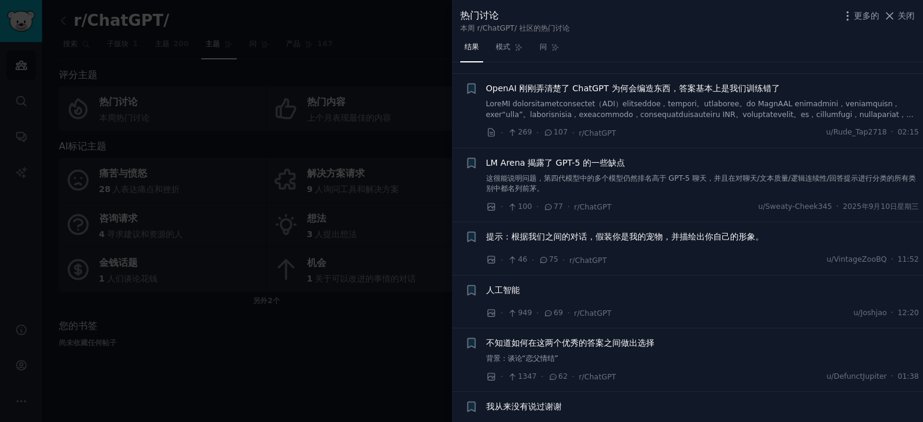
click at [381, 329] on div at bounding box center [461, 211] width 923 height 422
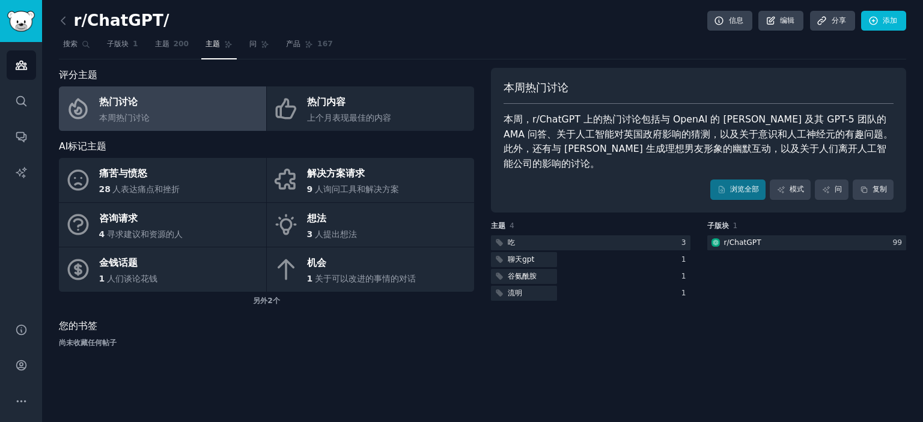
drag, startPoint x: 760, startPoint y: 118, endPoint x: 743, endPoint y: 120, distance: 16.9
click at [752, 120] on font "本周，r/ChatGPT 上的热门讨论包括与 OpenAI 的 [PERSON_NAME] 及其 GPT-5 团队的 AMA 问答、关于人工智能对英国政府影响…" at bounding box center [698, 142] width 389 height 56
click at [740, 119] on font "本周，r/ChatGPT 上的热门讨论包括与 OpenAI 的 [PERSON_NAME] 及其 GPT-5 团队的 AMA 问答、关于人工智能对英国政府影响…" at bounding box center [698, 142] width 389 height 56
click at [716, 133] on font "本周，r/ChatGPT 上的热门讨论包括与 OpenAI 的 [PERSON_NAME] 及其 GPT-5 团队的 AMA 问答、关于人工智能对英国政府影响…" at bounding box center [698, 142] width 389 height 56
